Goal: Information Seeking & Learning: Find specific fact

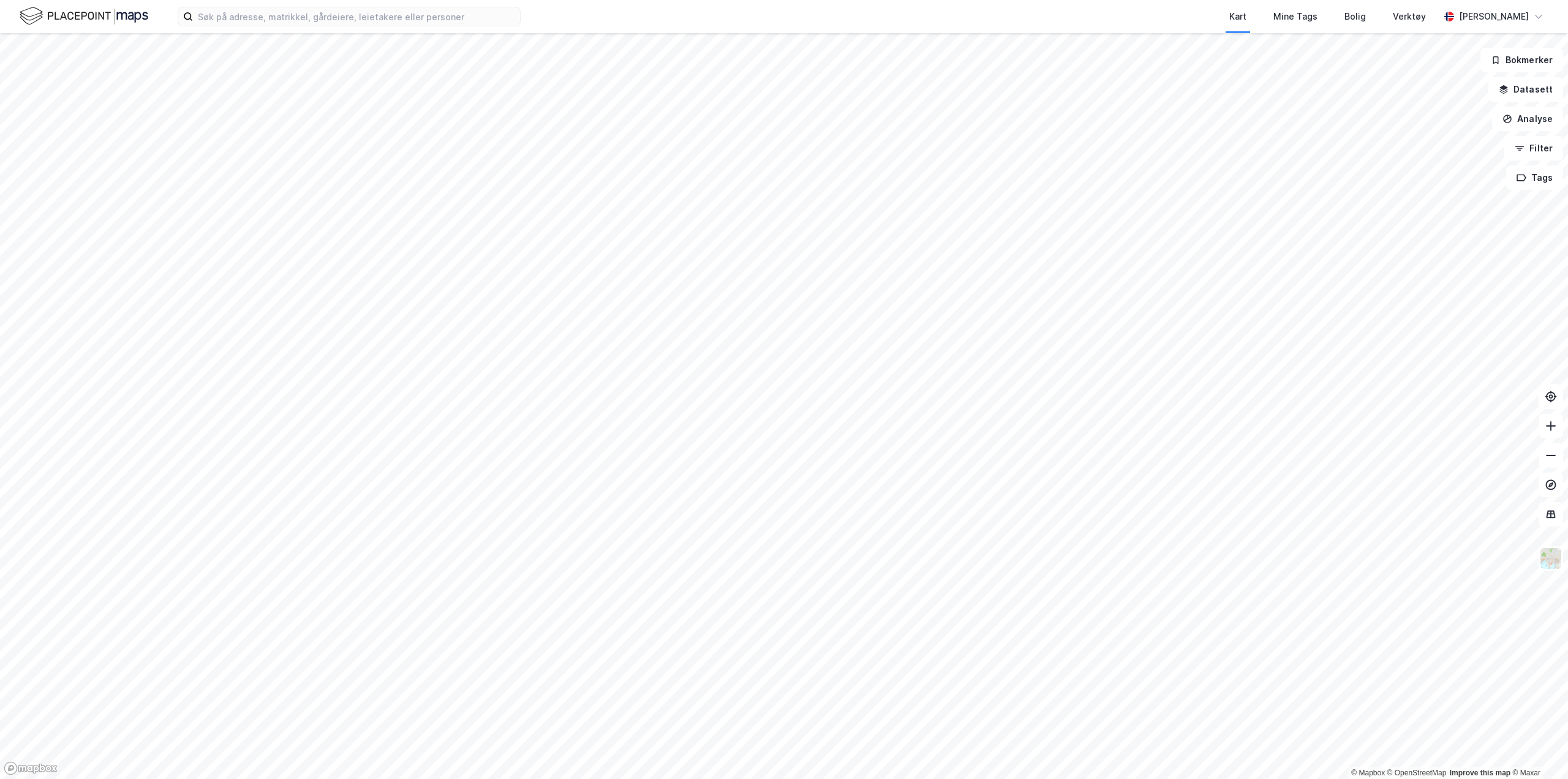
click at [232, 30] on div "Kart Mine Tags Bolig Verktøy [PERSON_NAME]" at bounding box center [784, 16] width 1568 height 33
click at [234, 15] on input at bounding box center [356, 16] width 327 height 18
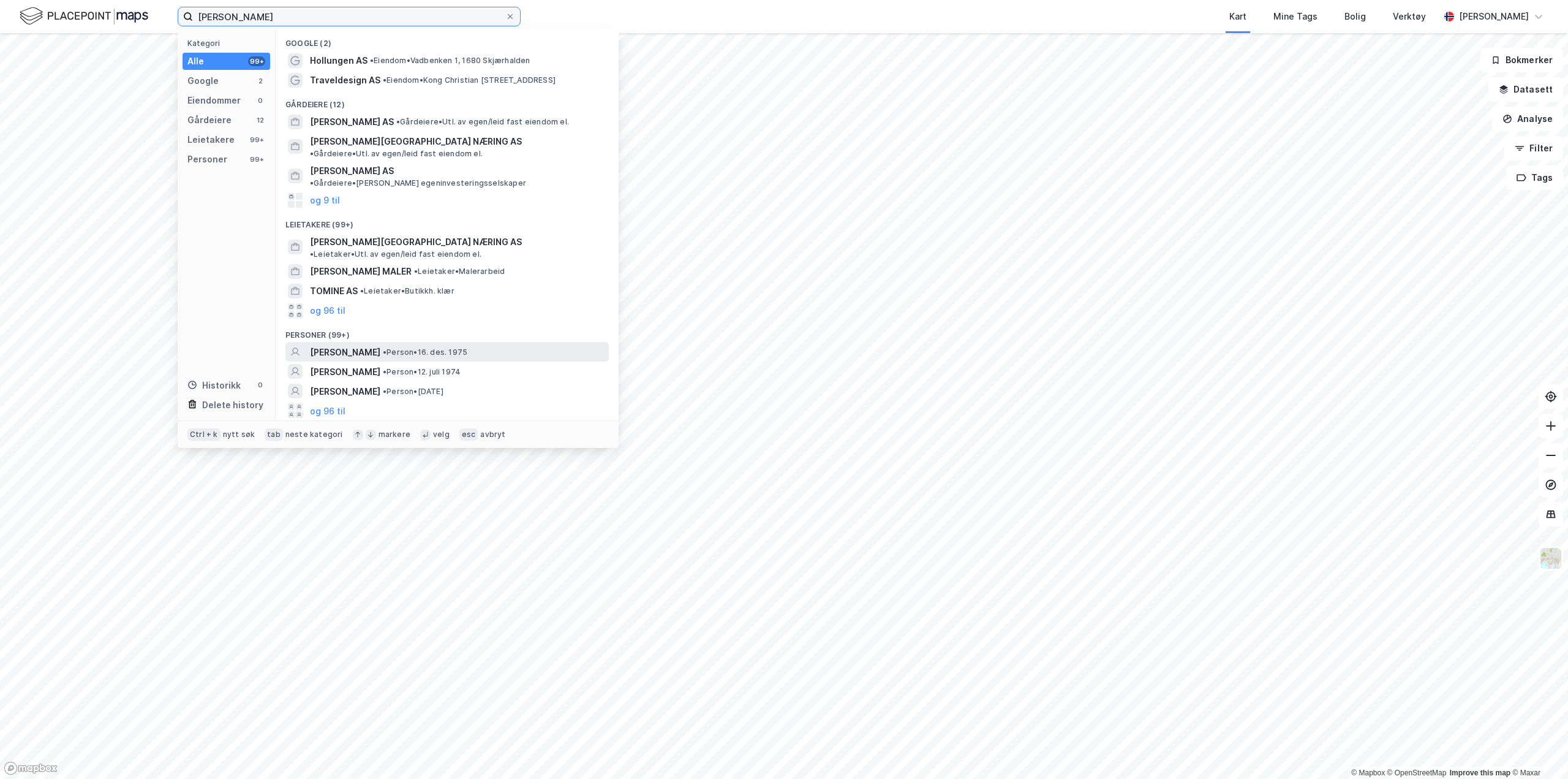
type input "[PERSON_NAME]"
click at [453, 347] on span "• Person • [DATE]" at bounding box center [425, 352] width 84 height 10
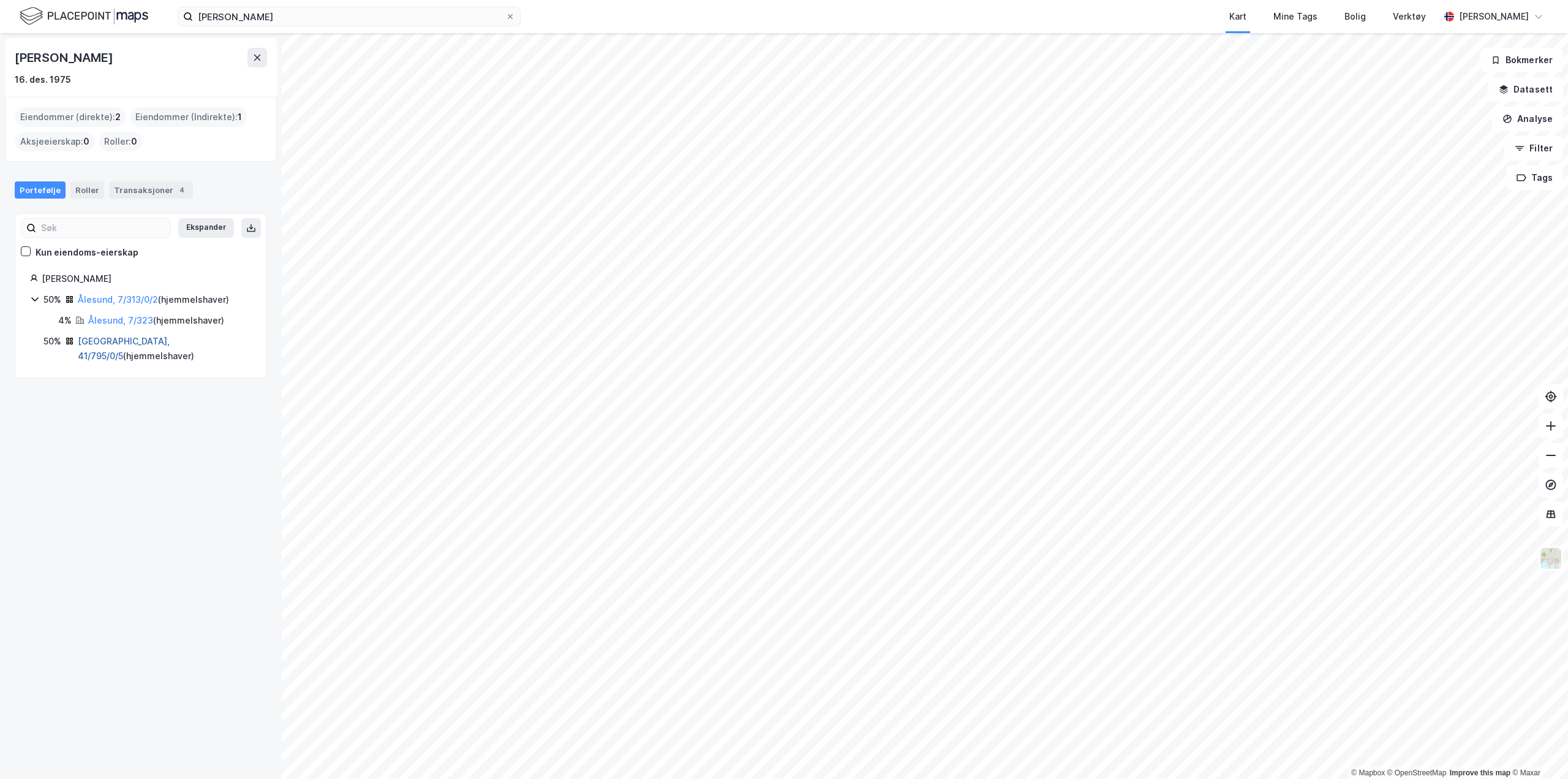
click at [113, 341] on link "[GEOGRAPHIC_DATA], 41/795/0/5" at bounding box center [123, 348] width 92 height 25
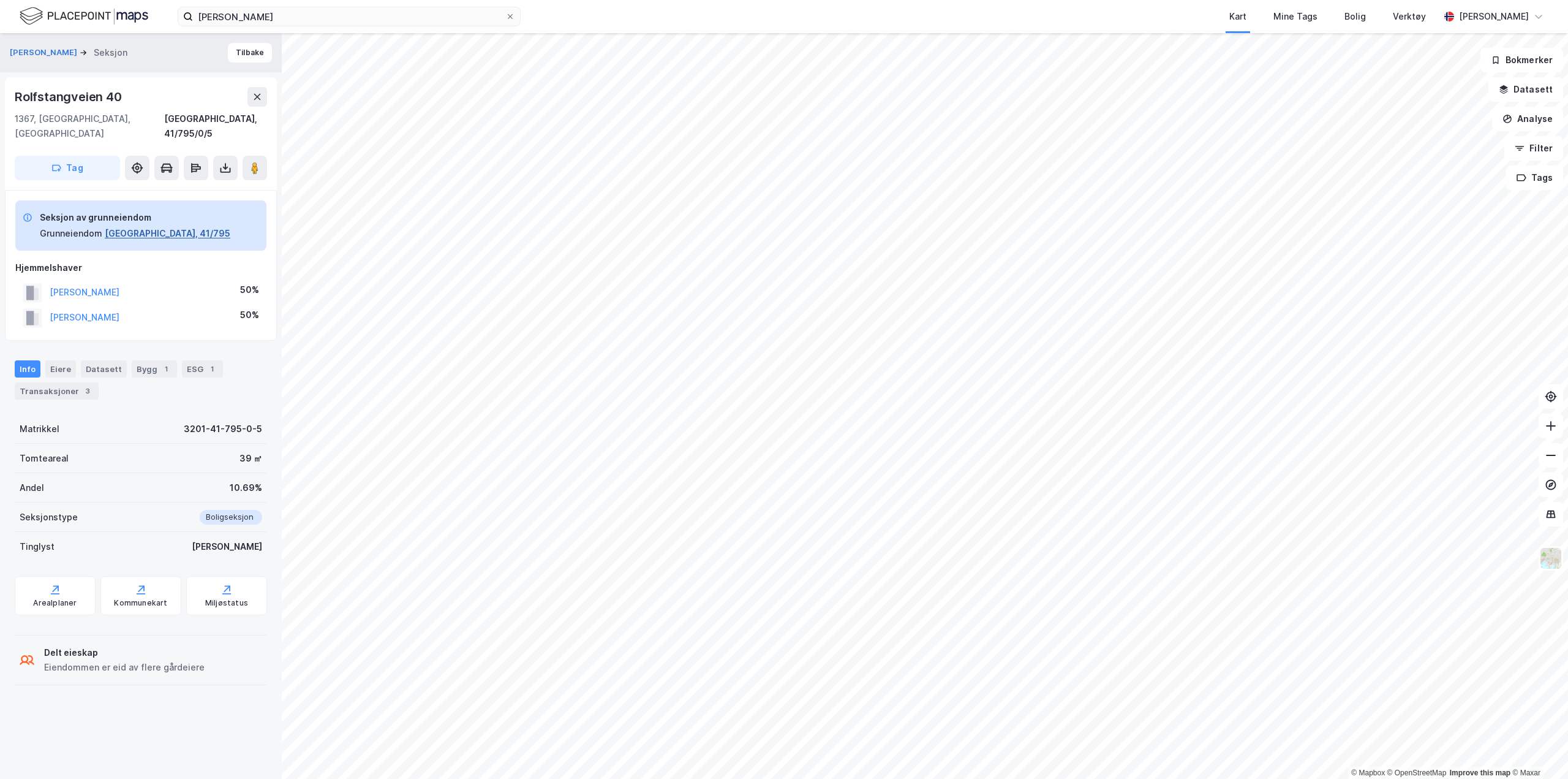
click at [131, 226] on button "[GEOGRAPHIC_DATA], 41/795" at bounding box center [168, 233] width 126 height 15
click at [77, 382] on div "Transaksjoner 3" at bounding box center [56, 391] width 84 height 17
